Goal: Navigation & Orientation: Find specific page/section

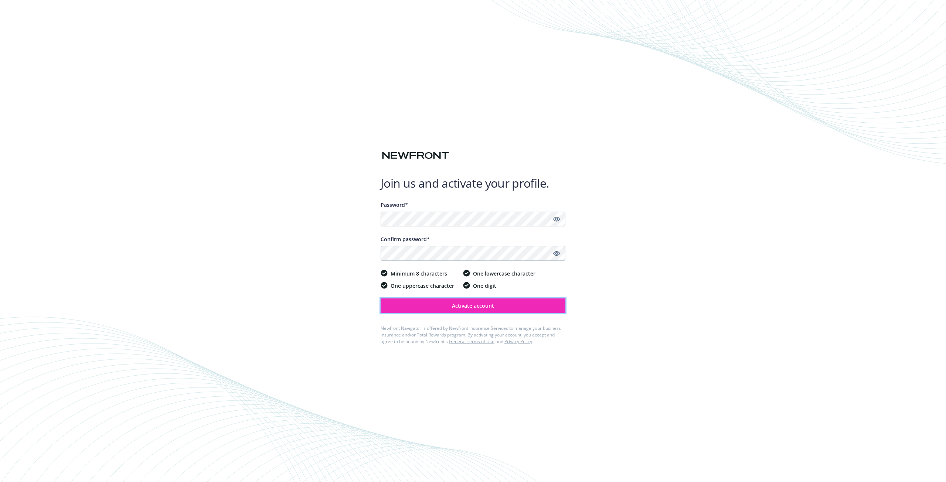
click at [476, 309] on span "Activate account" at bounding box center [473, 305] width 42 height 7
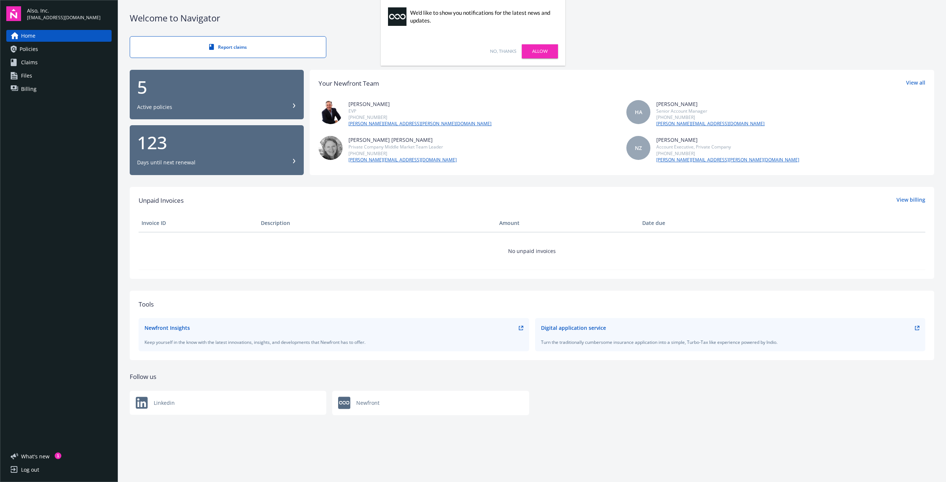
click at [513, 51] on link "No, thanks" at bounding box center [503, 51] width 26 height 7
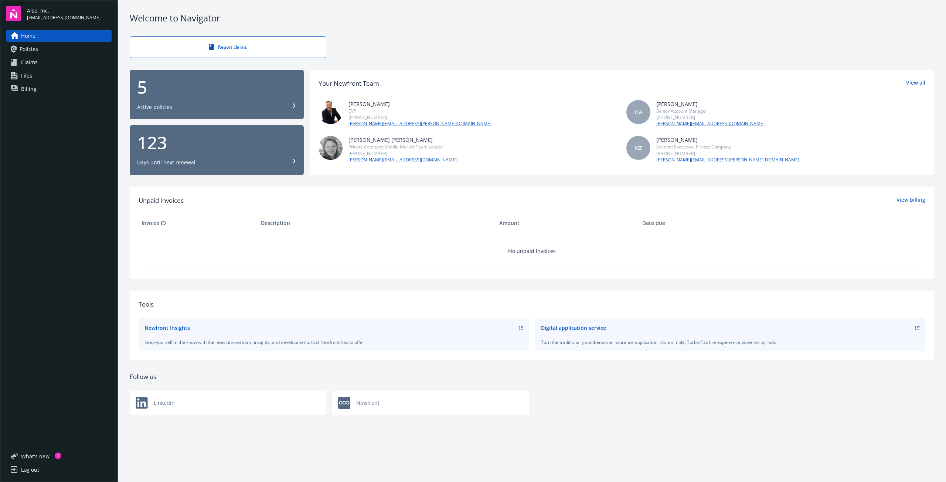
click at [46, 51] on link "Policies" at bounding box center [58, 49] width 105 height 12
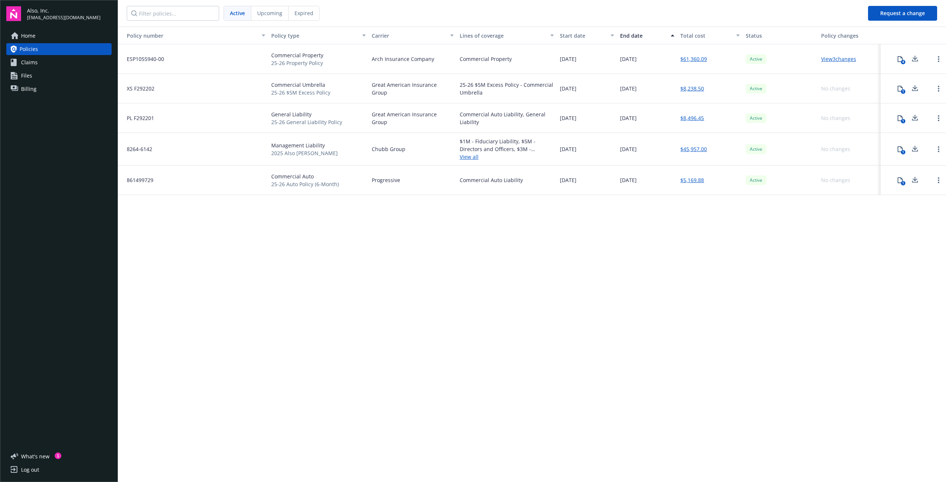
click at [39, 61] on link "Claims" at bounding box center [58, 63] width 105 height 12
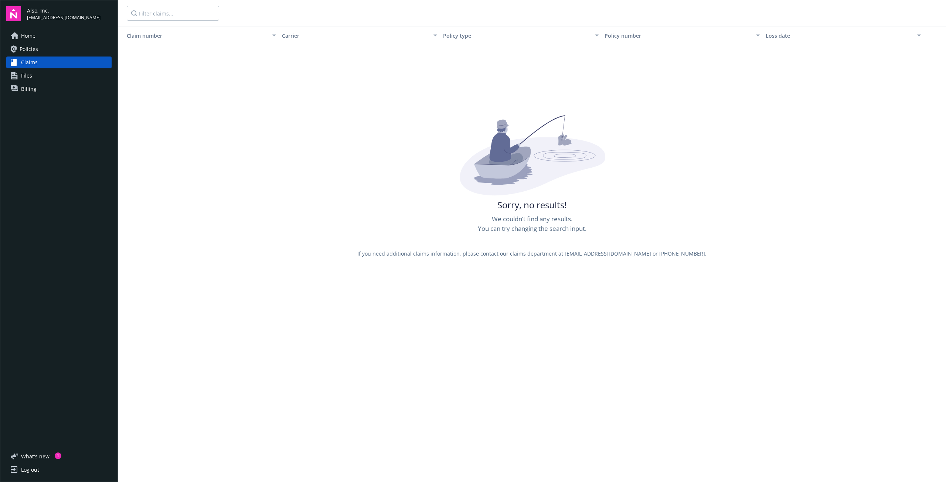
click at [23, 75] on span "Files" at bounding box center [26, 76] width 11 height 12
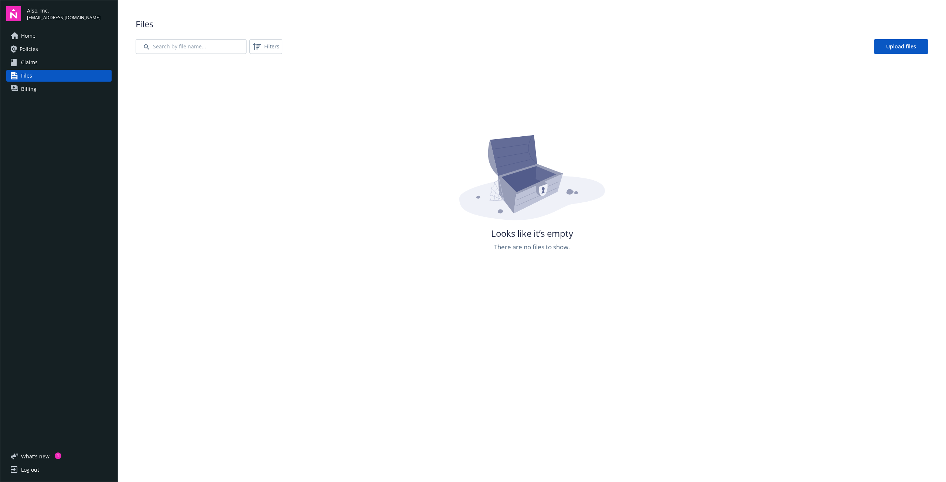
click at [30, 89] on span "Billing" at bounding box center [29, 89] width 16 height 12
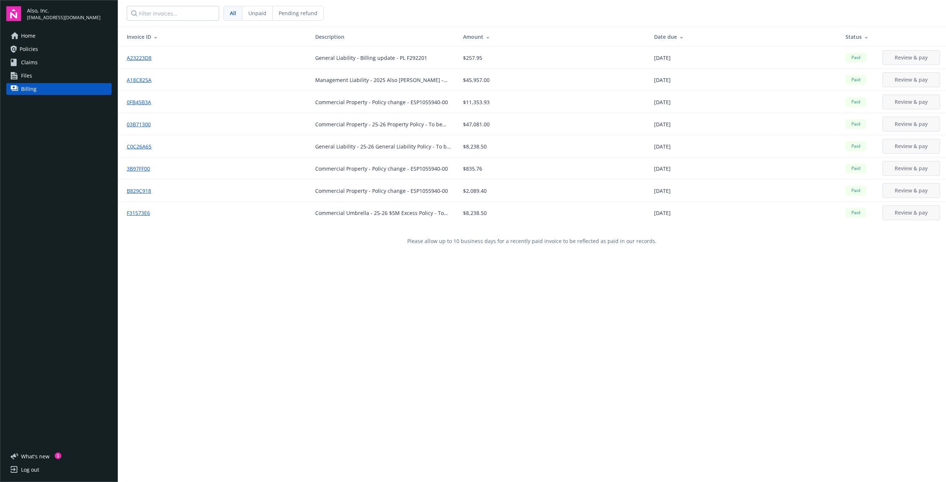
click at [27, 37] on span "Home" at bounding box center [28, 36] width 14 height 12
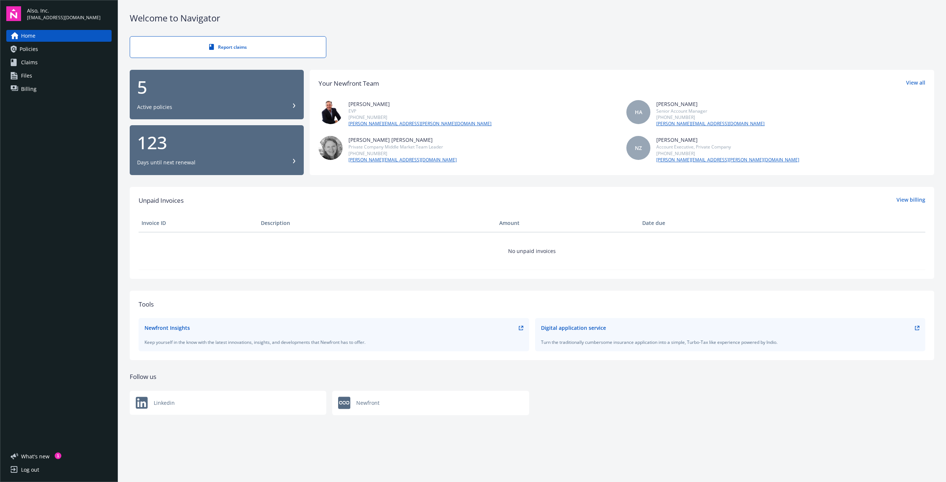
click at [293, 163] on div "Days until next renewal" at bounding box center [216, 162] width 159 height 7
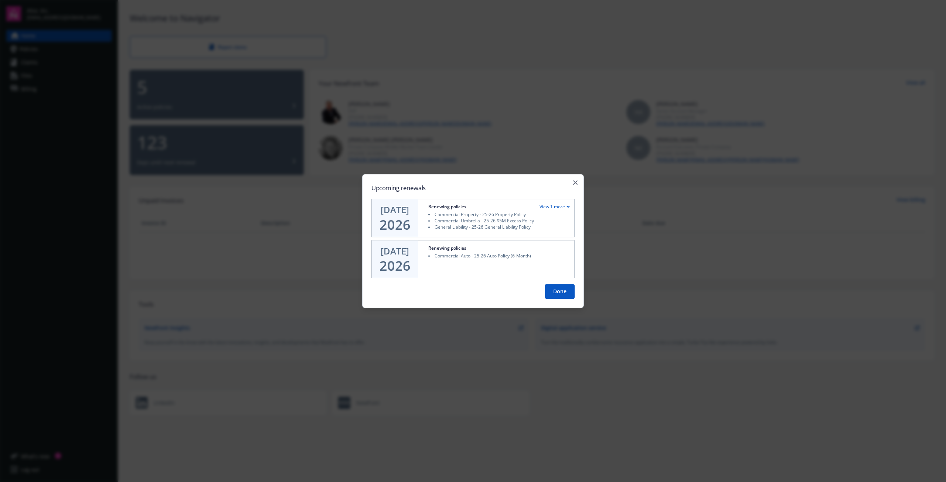
click at [578, 183] on div "Upcoming renewals JAN 17 2026 Renewing policies View 1 more Commercial Property…" at bounding box center [473, 241] width 222 height 134
click at [576, 184] on icon "button" at bounding box center [575, 182] width 4 height 4
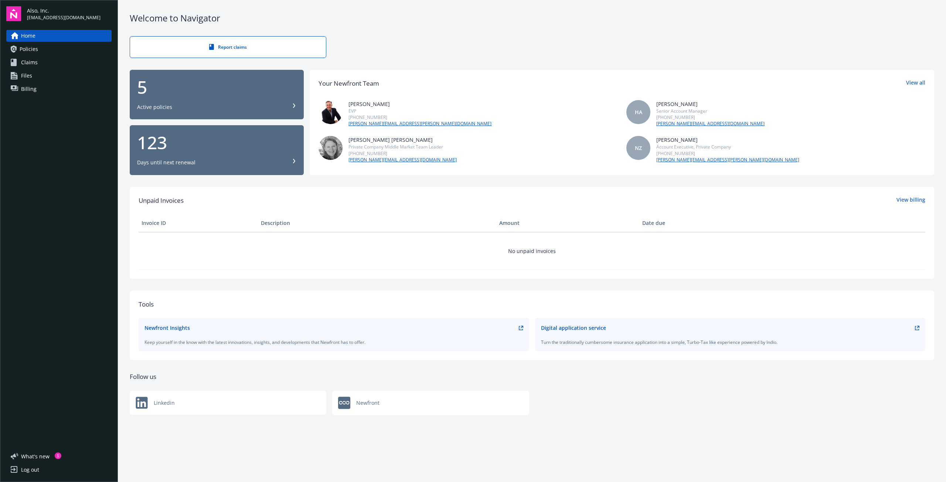
click at [229, 98] on div "5 Active policies" at bounding box center [216, 94] width 159 height 33
